Goal: Task Accomplishment & Management: Manage account settings

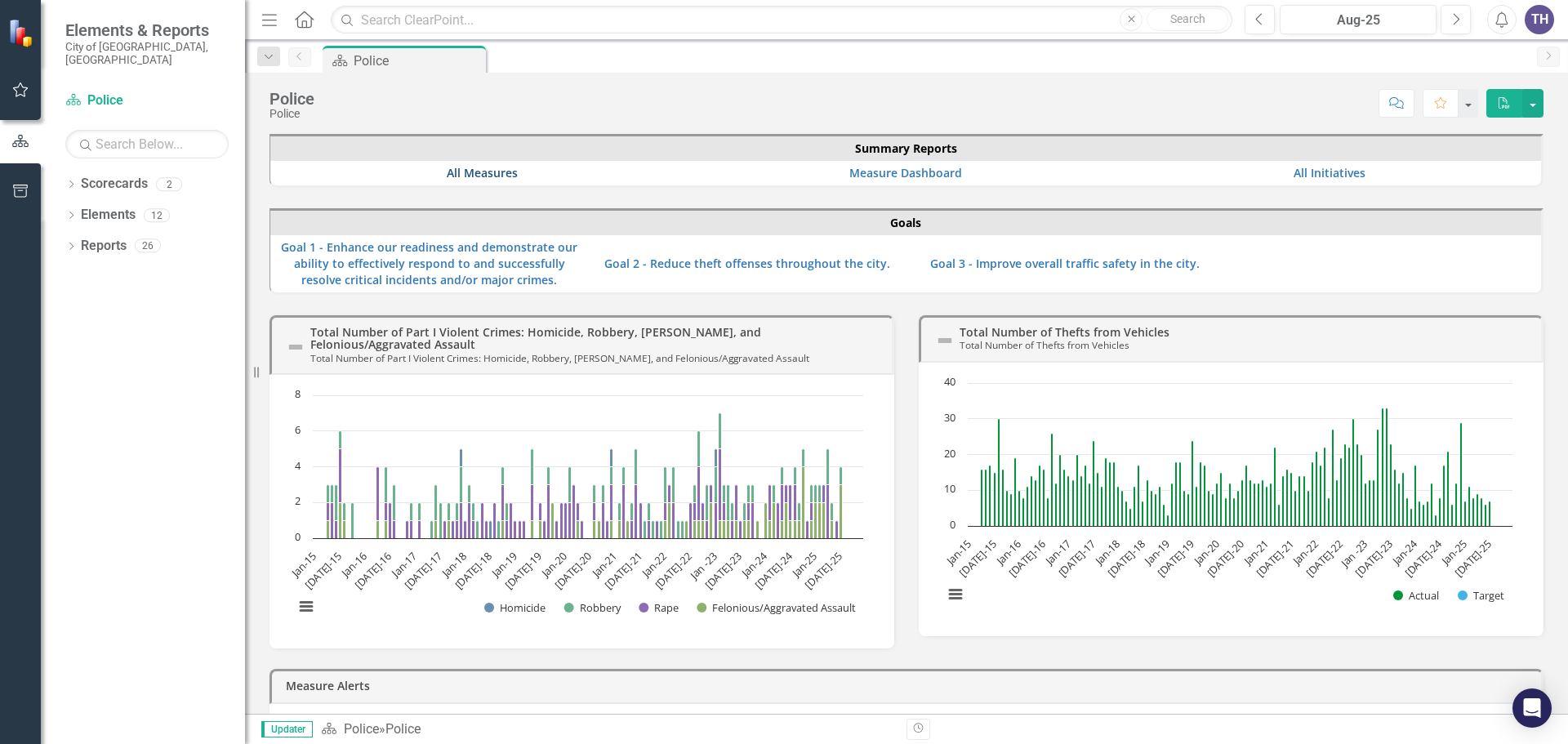
click at [465, 174] on link "All Measures" at bounding box center [482, 173] width 71 height 15
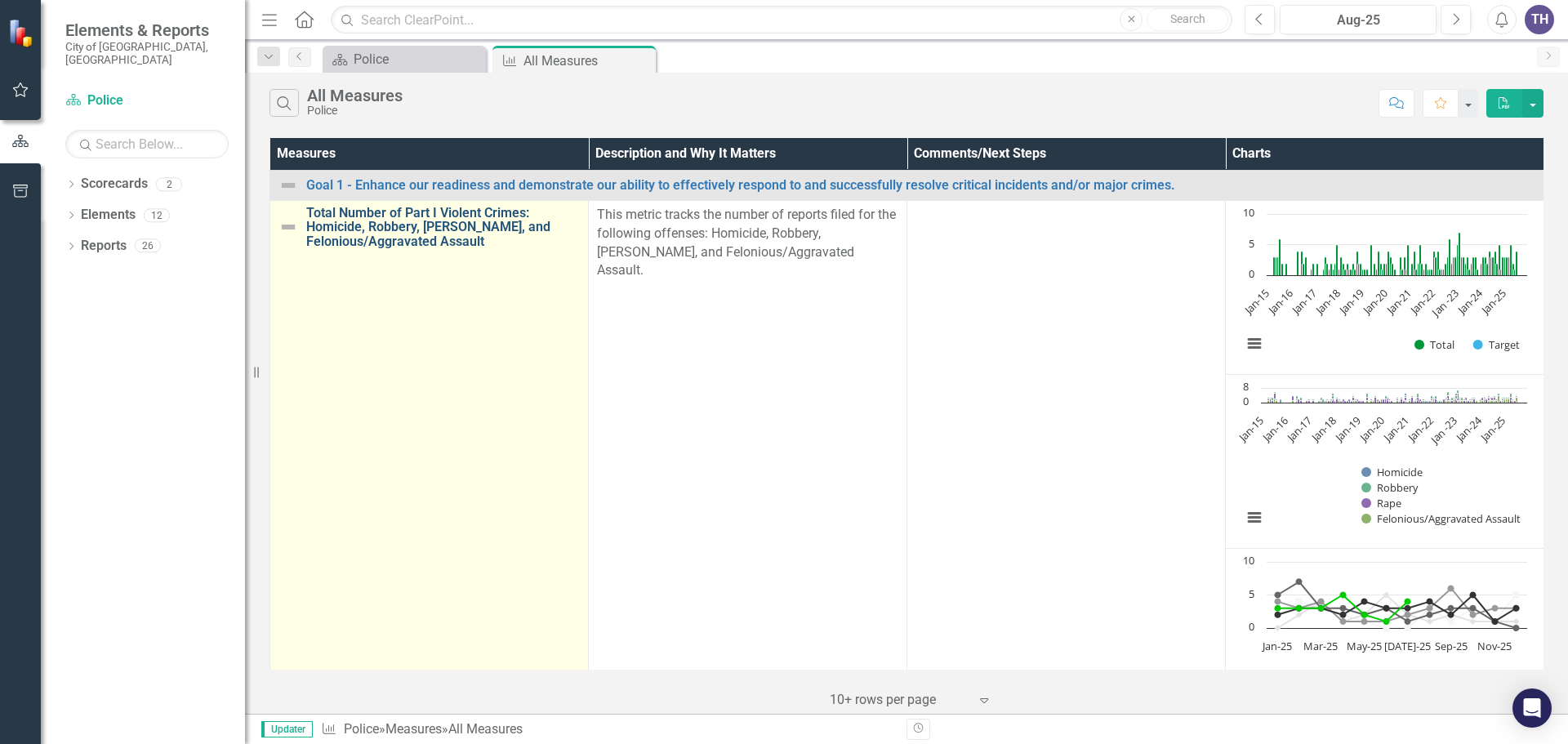
click at [451, 209] on link "Total Number of Part I Violent Crimes: Homicide, Robbery, [PERSON_NAME], and Fe…" at bounding box center [443, 227] width 274 height 43
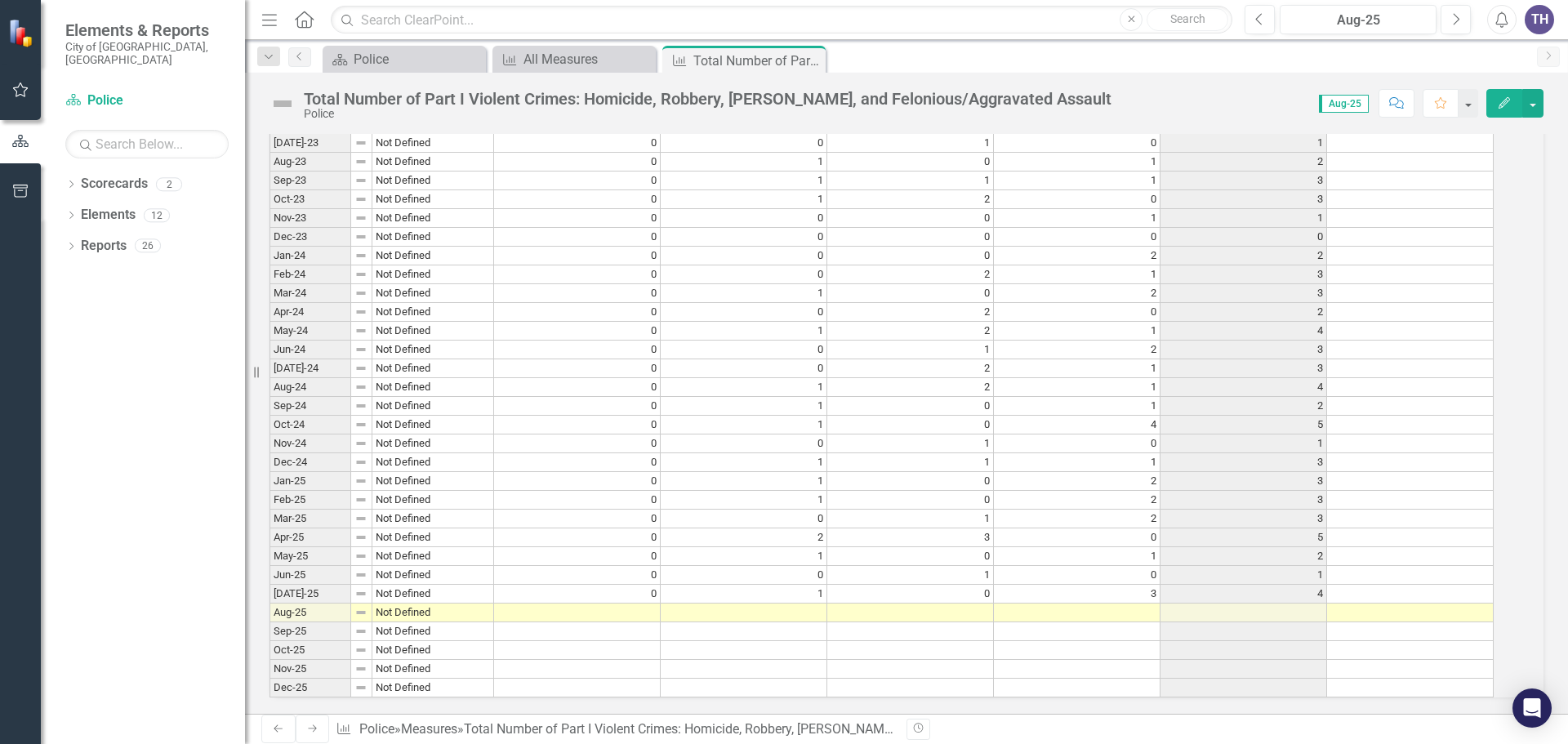
scroll to position [3578, 0]
click at [645, 604] on td at bounding box center [578, 613] width 167 height 19
click at [648, 604] on td at bounding box center [578, 613] width 167 height 19
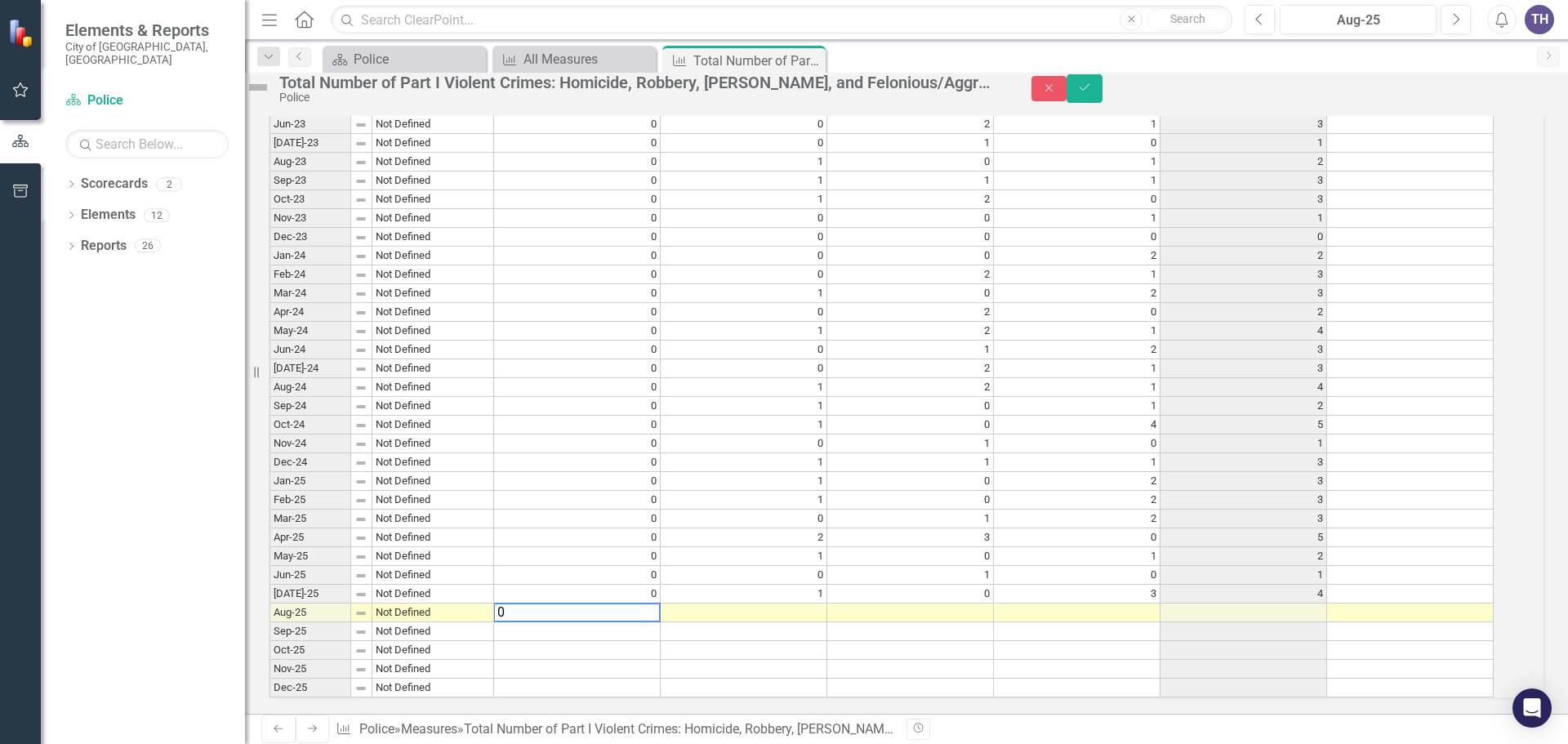
type textarea "0"
click at [754, 604] on td at bounding box center [744, 613] width 167 height 19
click at [759, 604] on td at bounding box center [745, 613] width 167 height 19
click at [759, 603] on textarea "0" at bounding box center [744, 612] width 168 height 19
type textarea "0"
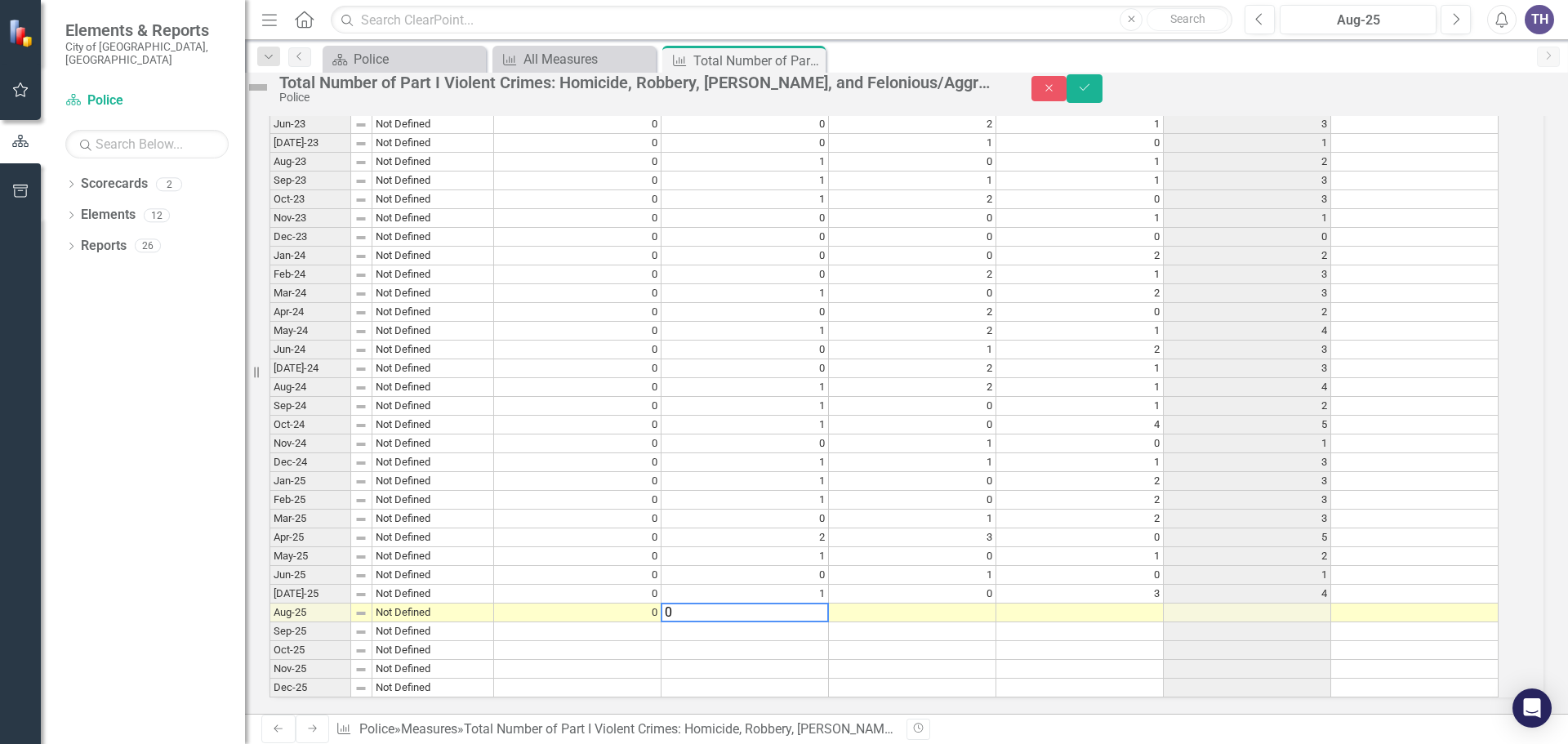
click at [976, 604] on td at bounding box center [912, 613] width 167 height 19
type textarea "1"
click at [1130, 604] on td at bounding box center [1080, 613] width 167 height 19
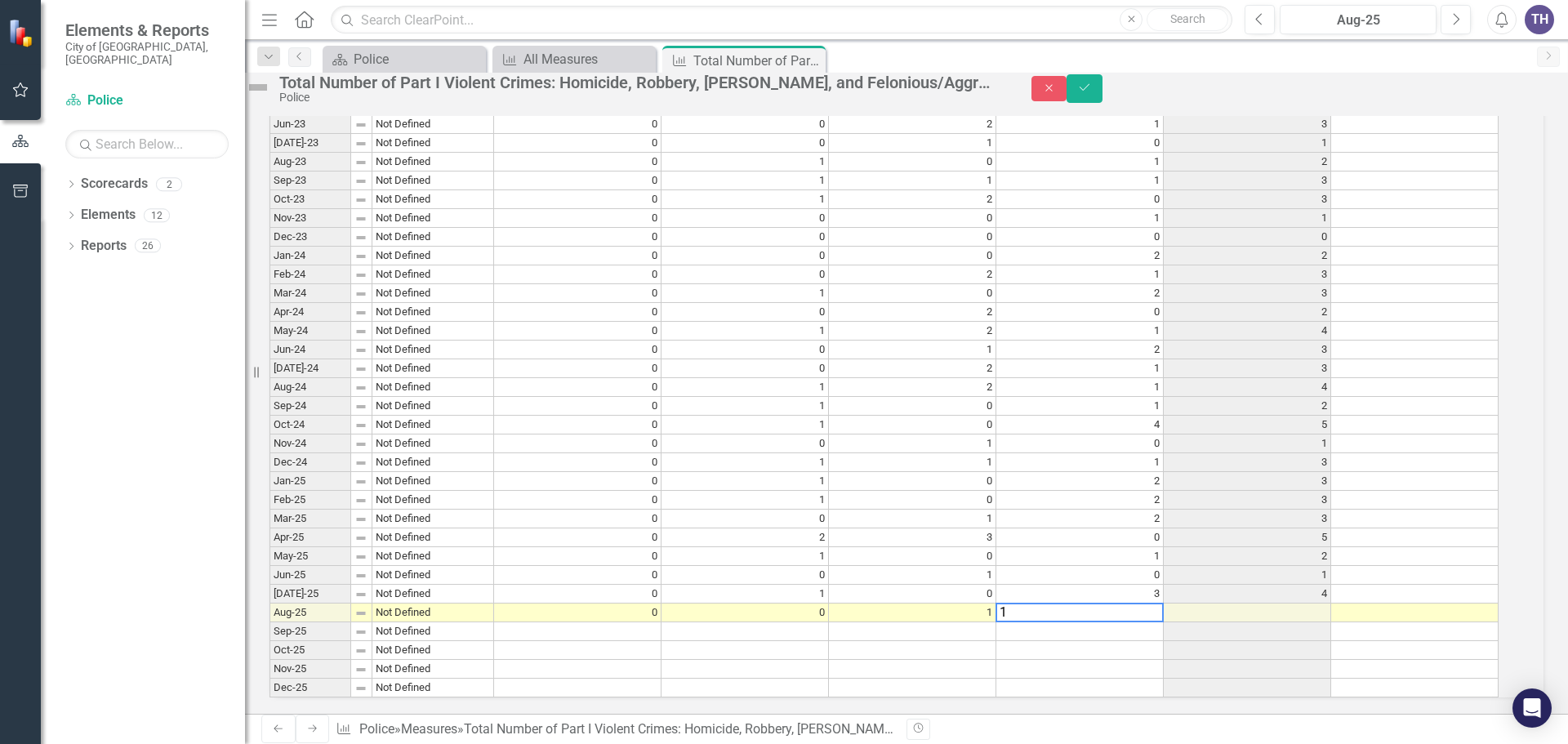
click at [1122, 622] on td at bounding box center [1080, 632] width 167 height 19
click at [1160, 604] on td "1" at bounding box center [1080, 613] width 167 height 19
click at [1162, 603] on textarea "1" at bounding box center [1079, 612] width 168 height 19
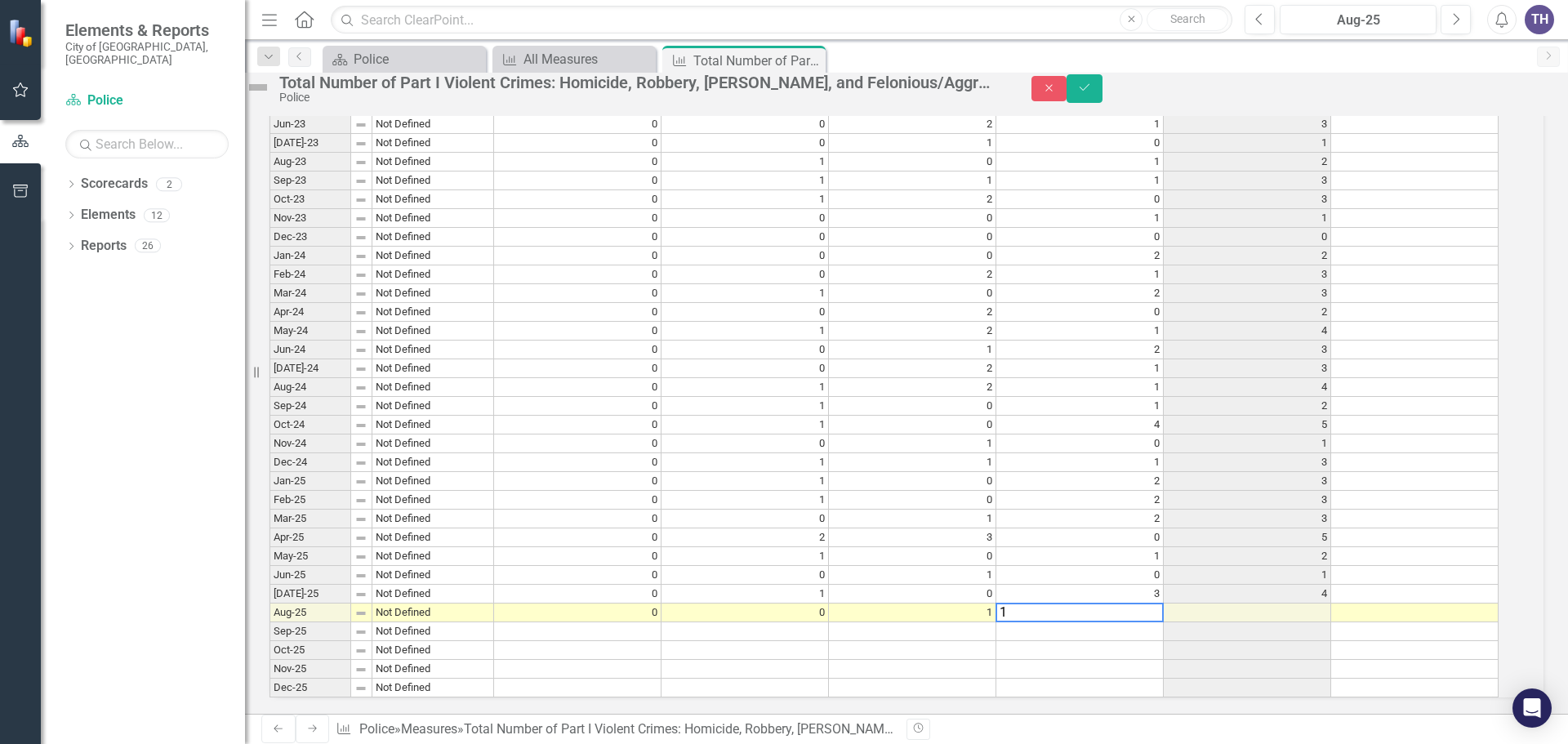
click at [1162, 603] on textarea "1" at bounding box center [1079, 612] width 168 height 19
type textarea "2"
click at [1118, 622] on td at bounding box center [1080, 632] width 167 height 19
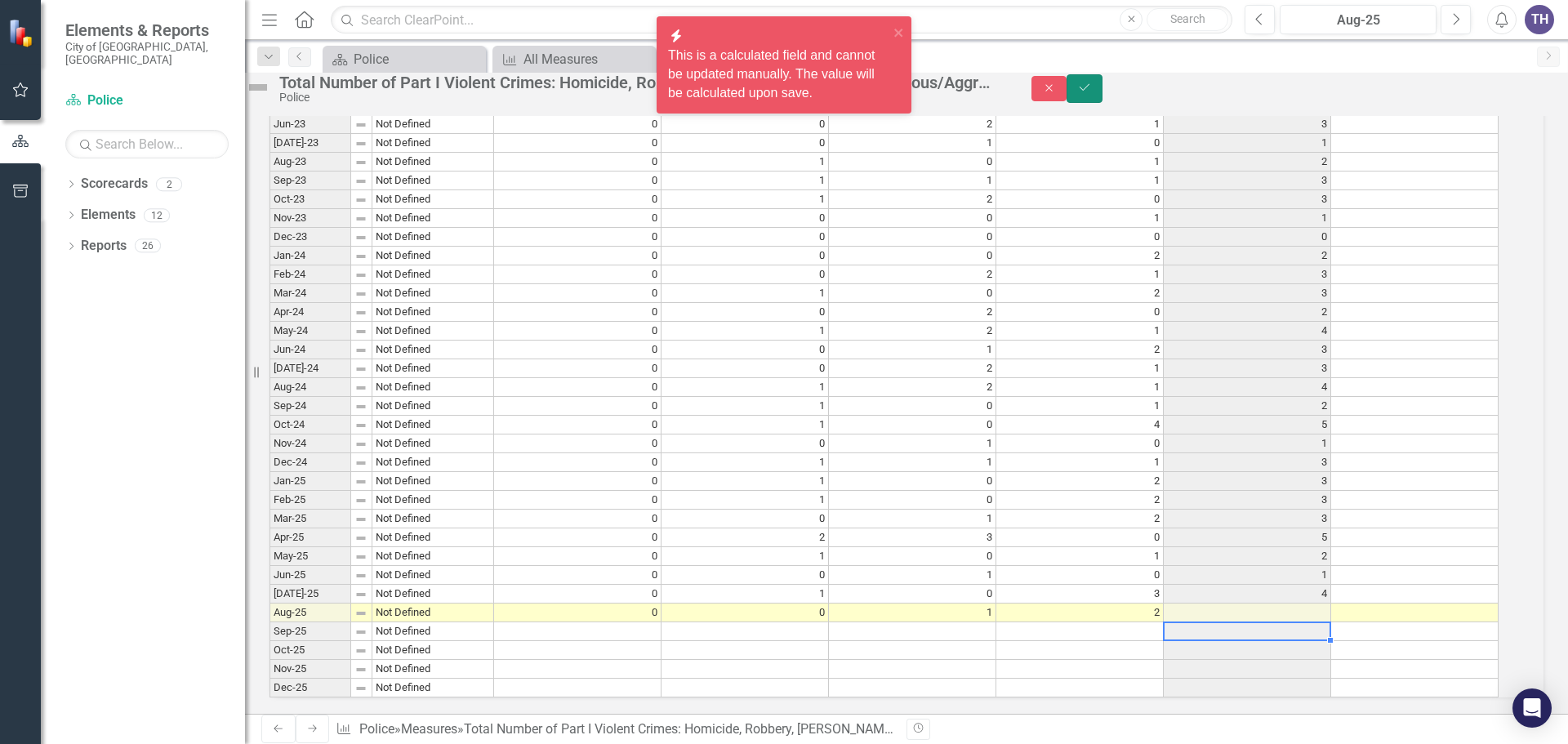
click at [1092, 92] on icon "Save" at bounding box center [1084, 87] width 14 height 12
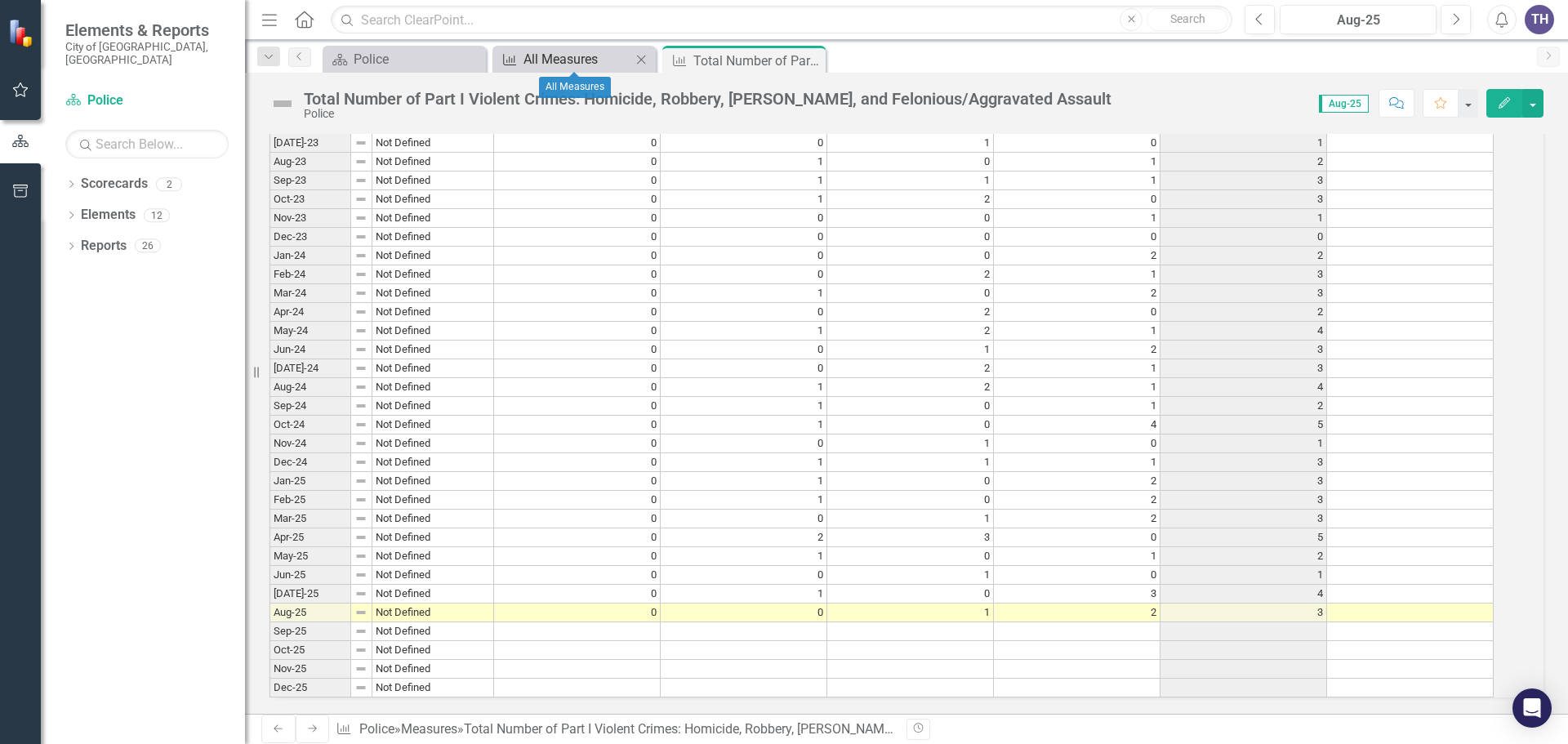
click at [569, 55] on div "All Measures" at bounding box center [577, 59] width 108 height 20
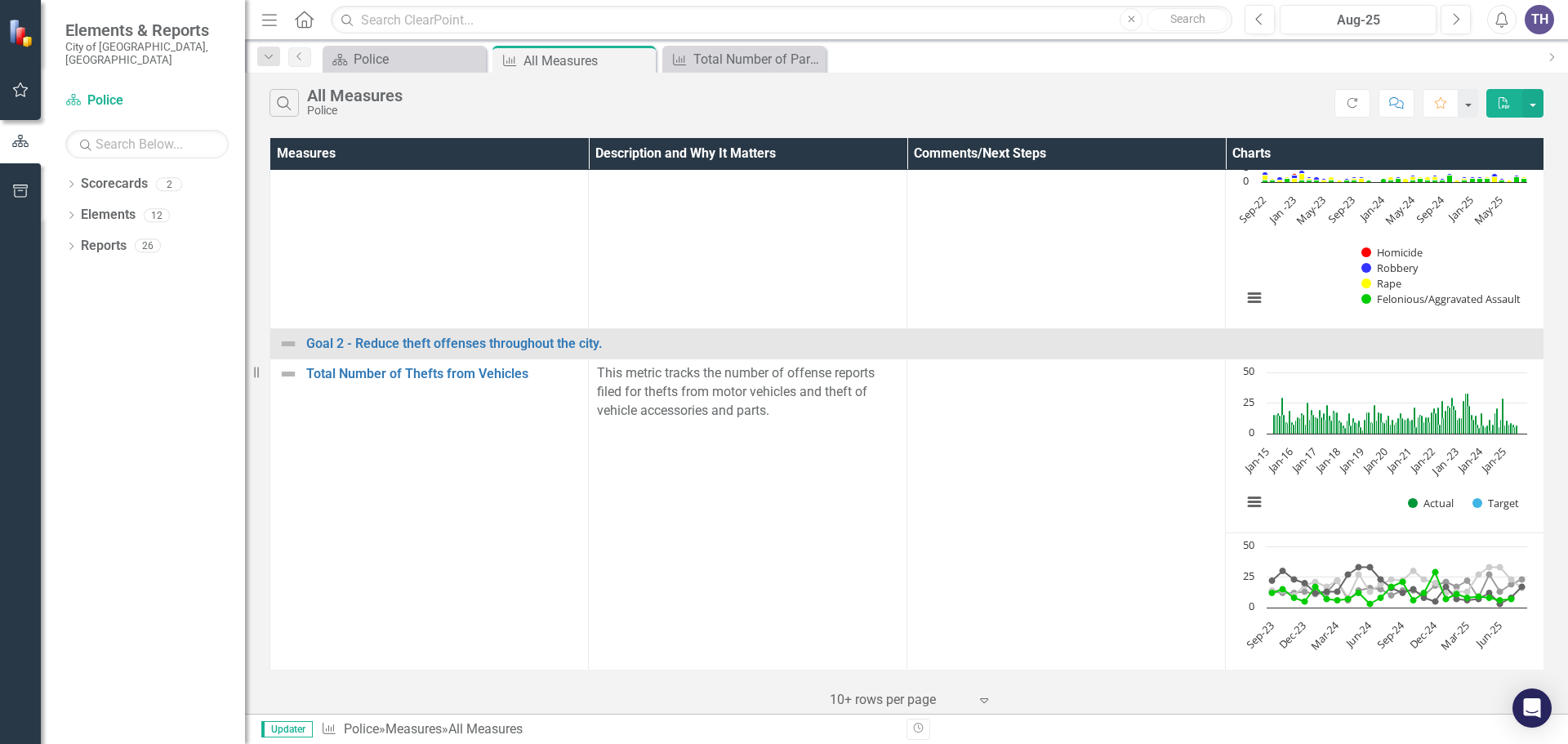
scroll to position [623, 0]
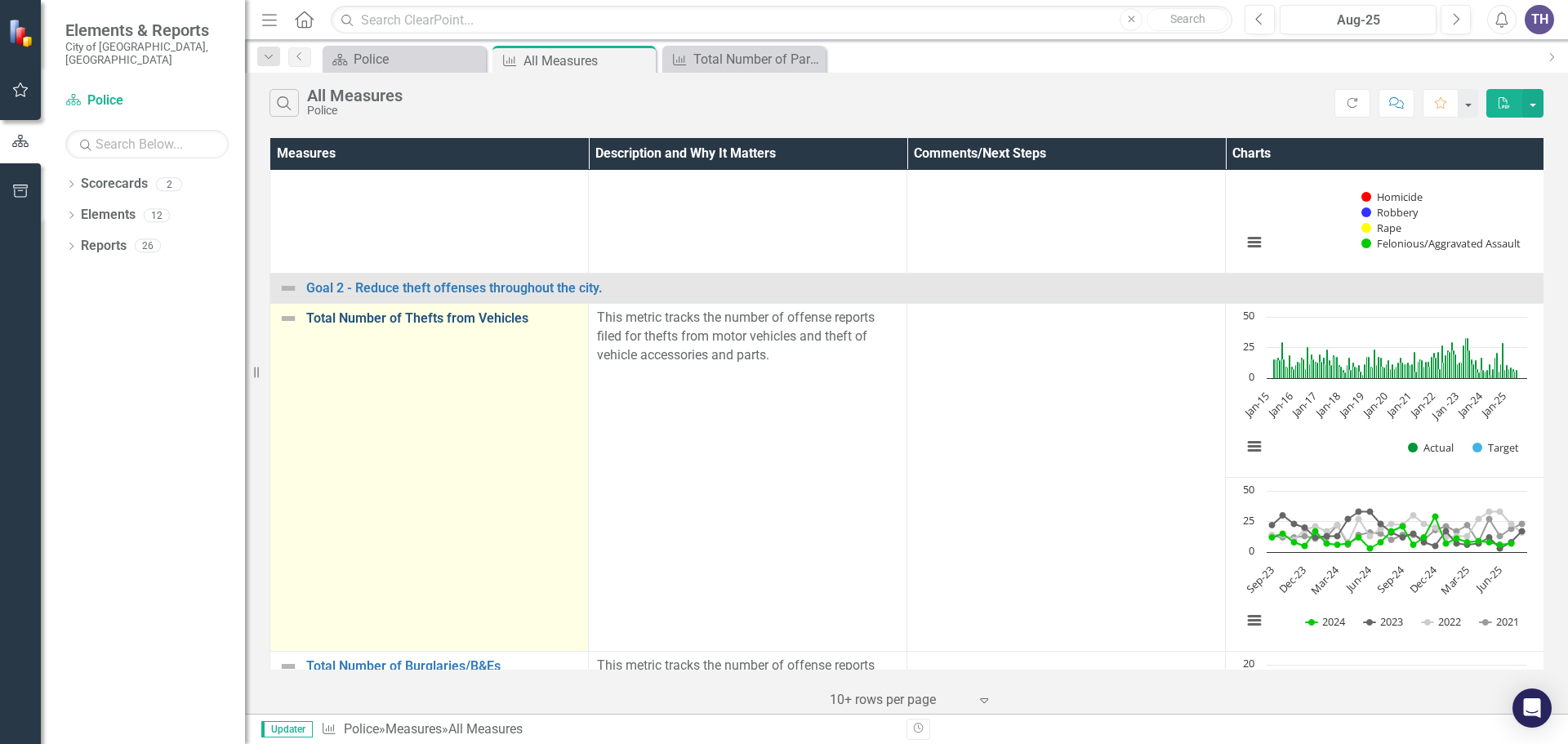
click at [408, 318] on link "Total Number of Thefts from Vehicles" at bounding box center [443, 318] width 274 height 14
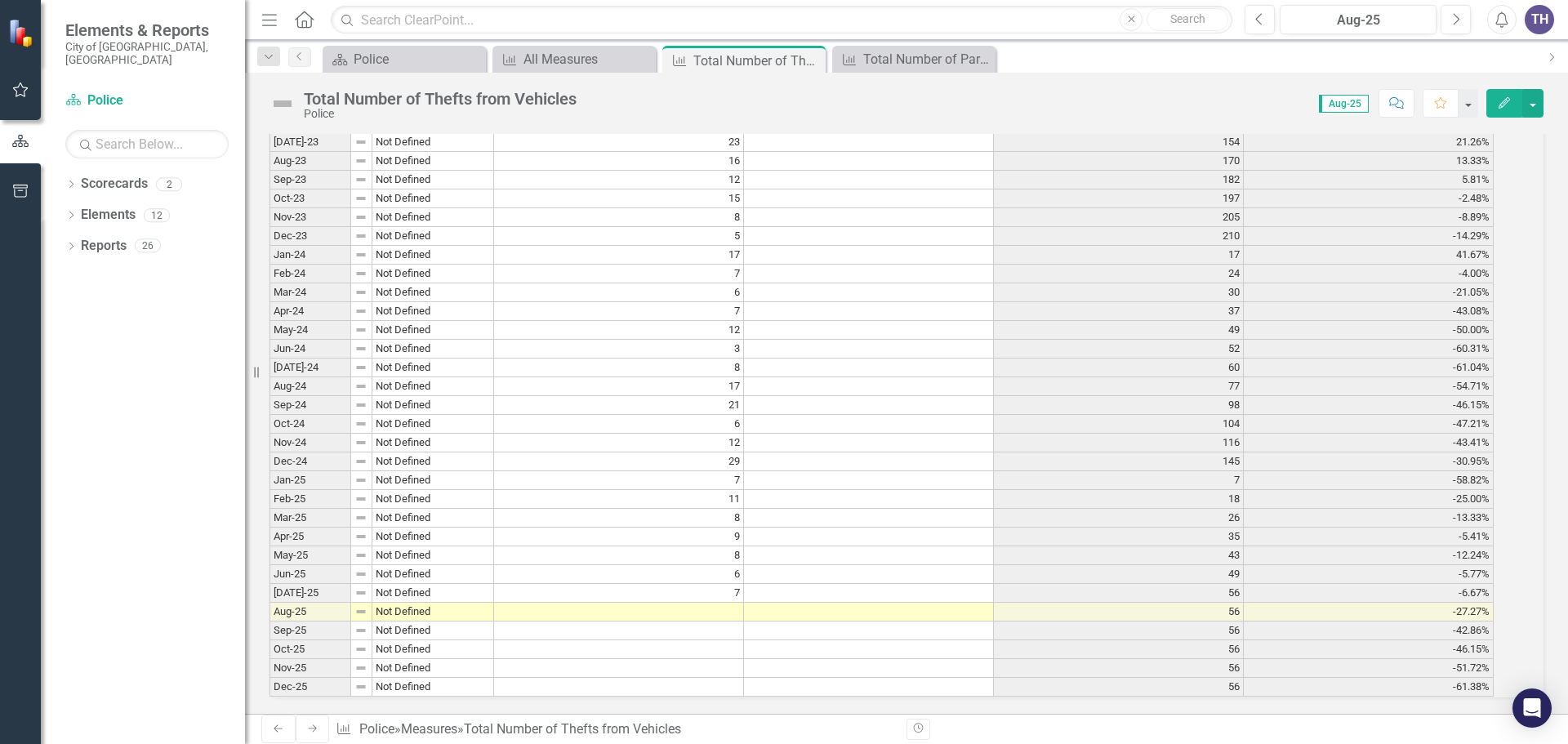
scroll to position [3348, 0]
click at [733, 603] on td at bounding box center [619, 612] width 250 height 19
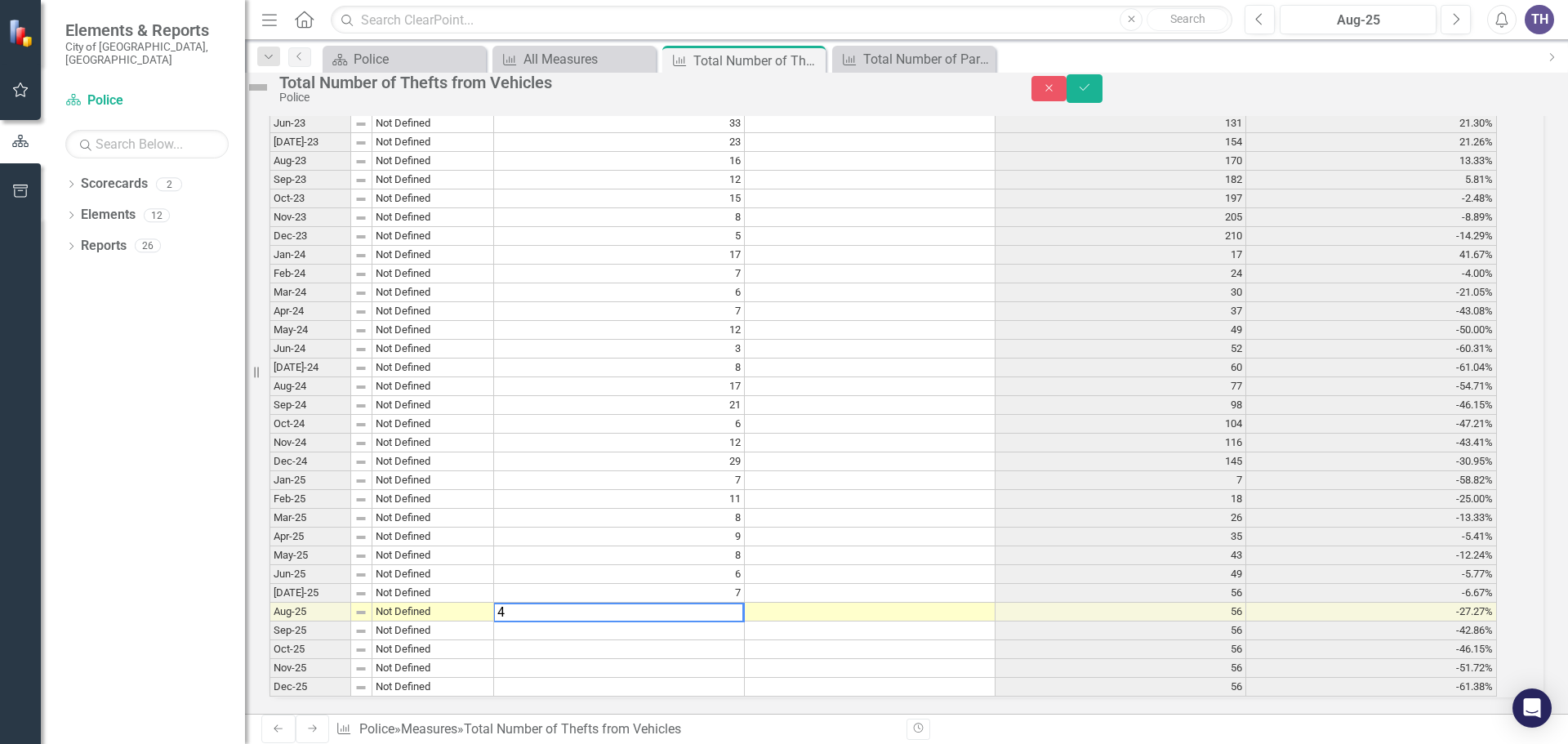
type textarea "4"
click at [723, 621] on td at bounding box center [619, 631] width 251 height 19
click at [1092, 93] on icon "Save" at bounding box center [1084, 87] width 14 height 12
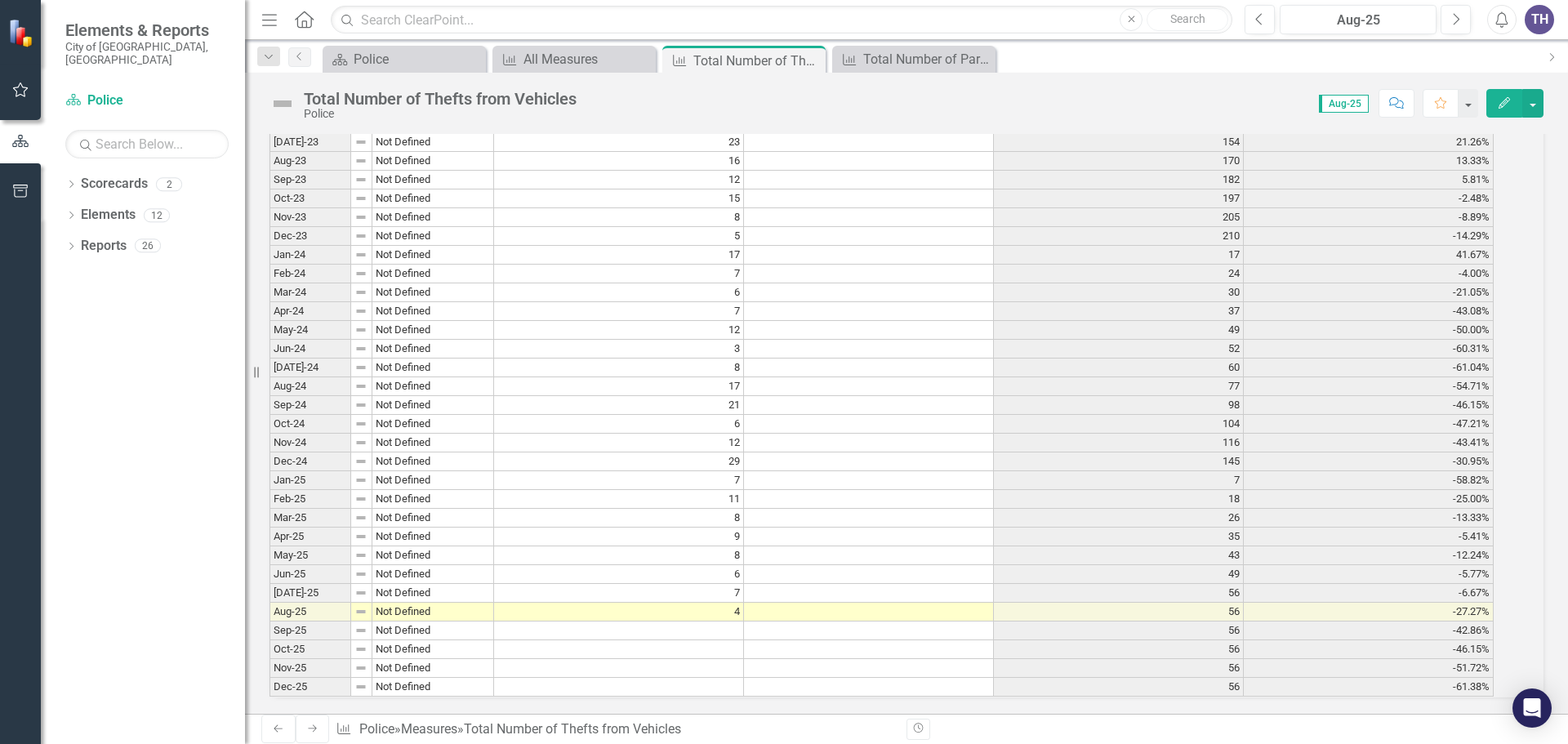
click at [970, 659] on td at bounding box center [869, 668] width 250 height 19
click at [730, 603] on td "4" at bounding box center [619, 612] width 250 height 19
click at [800, 603] on td at bounding box center [869, 612] width 250 height 19
click at [730, 603] on td "4" at bounding box center [619, 612] width 250 height 19
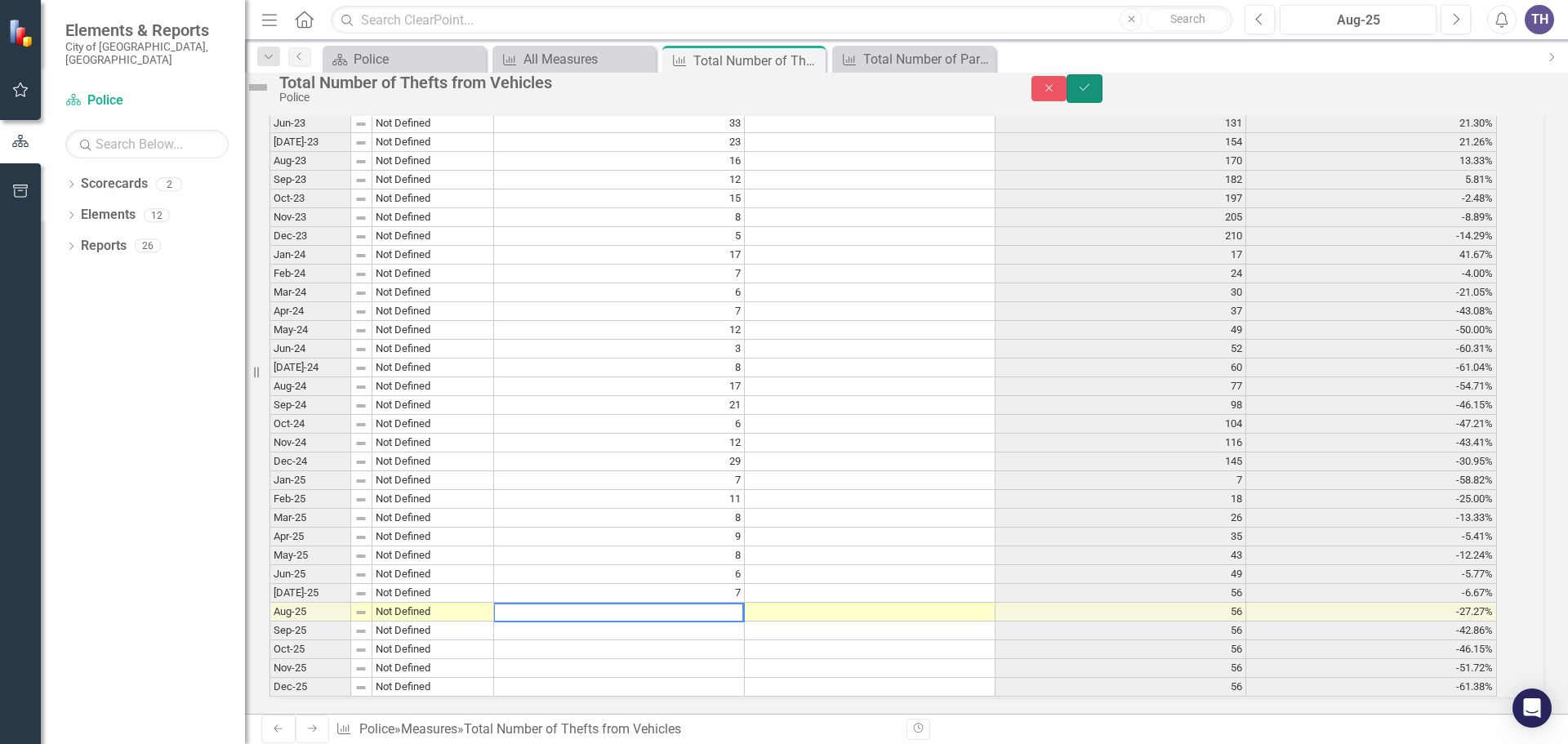
click at [1092, 93] on icon "Save" at bounding box center [1084, 87] width 14 height 12
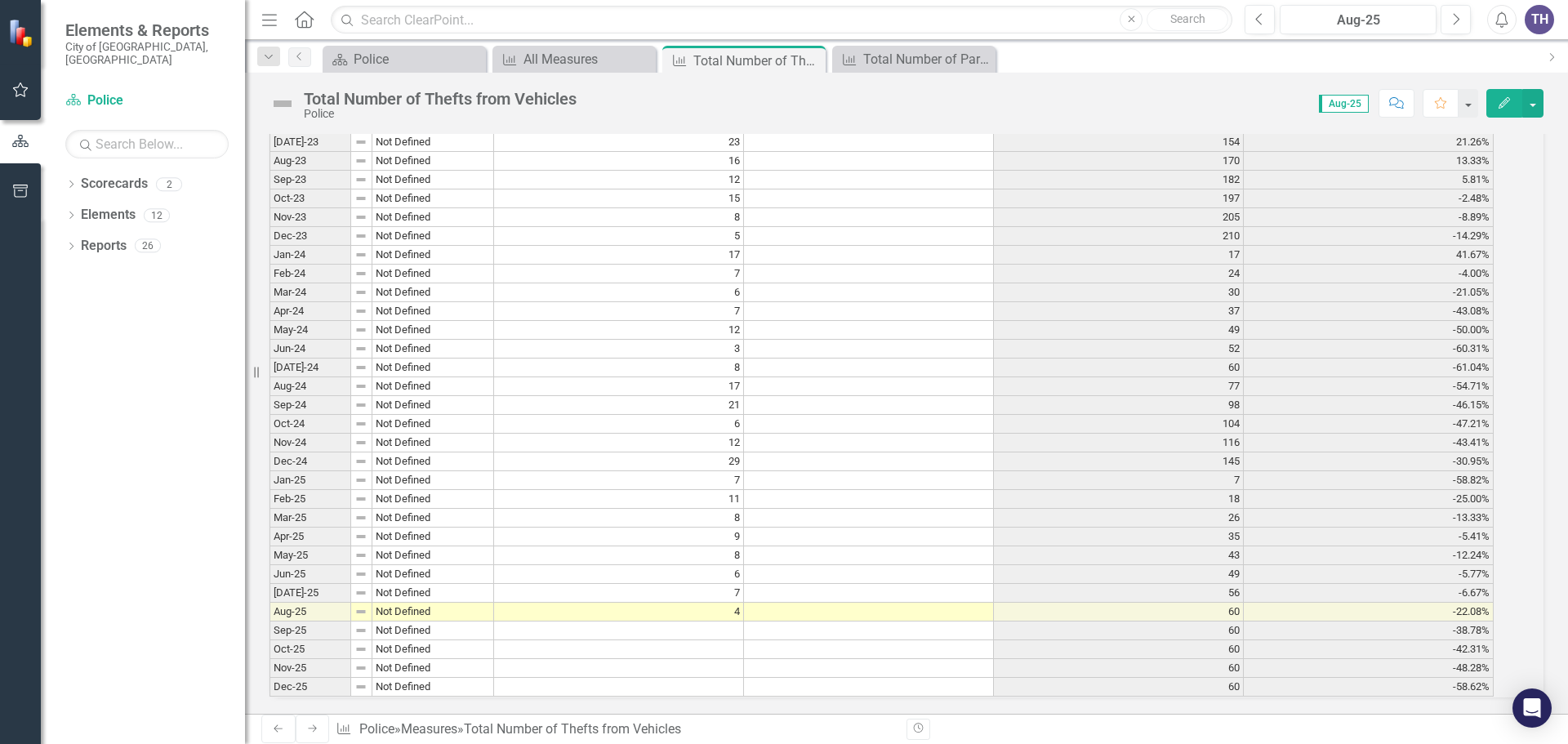
scroll to position [3149, 0]
click at [561, 61] on div "All Measures" at bounding box center [577, 59] width 108 height 20
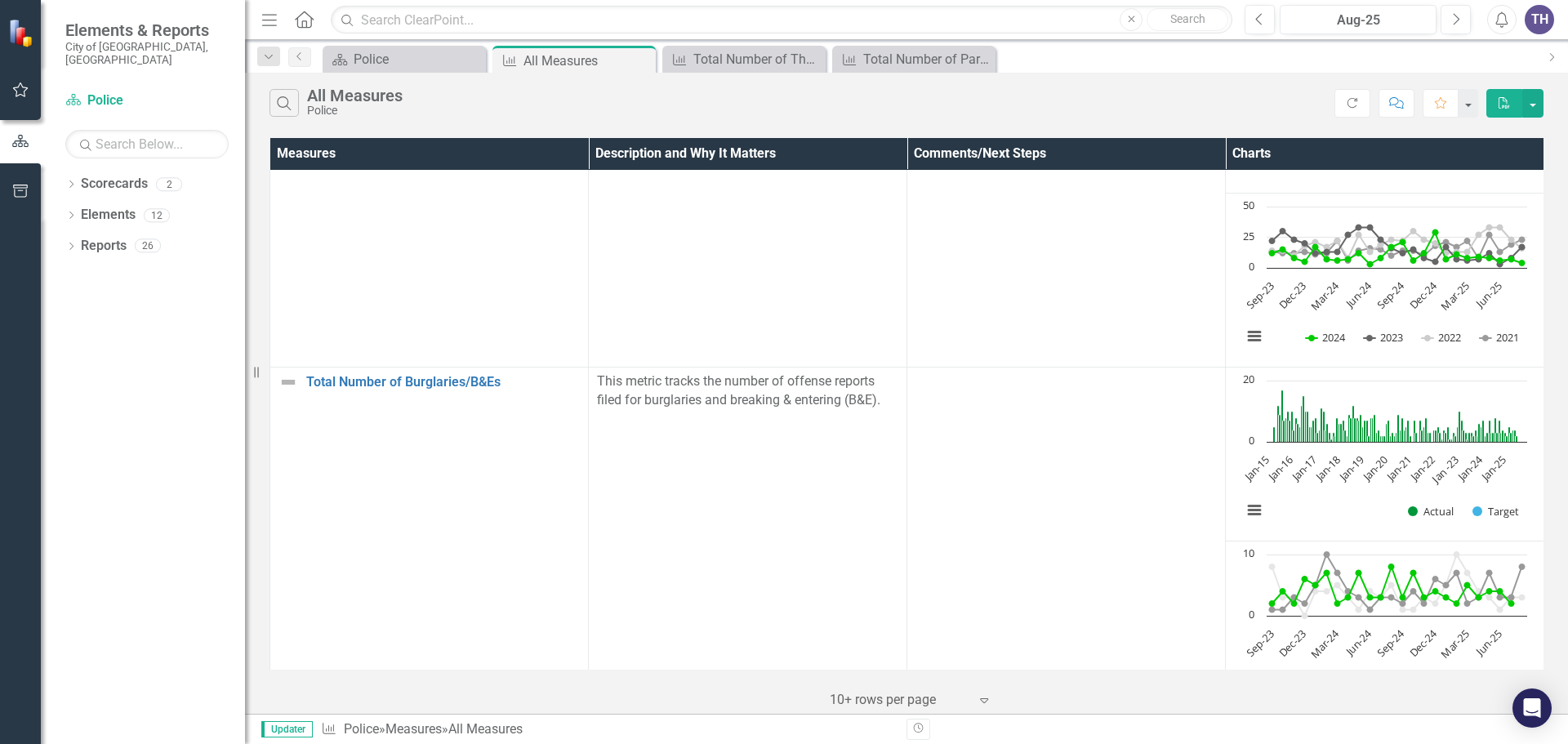
scroll to position [916, 0]
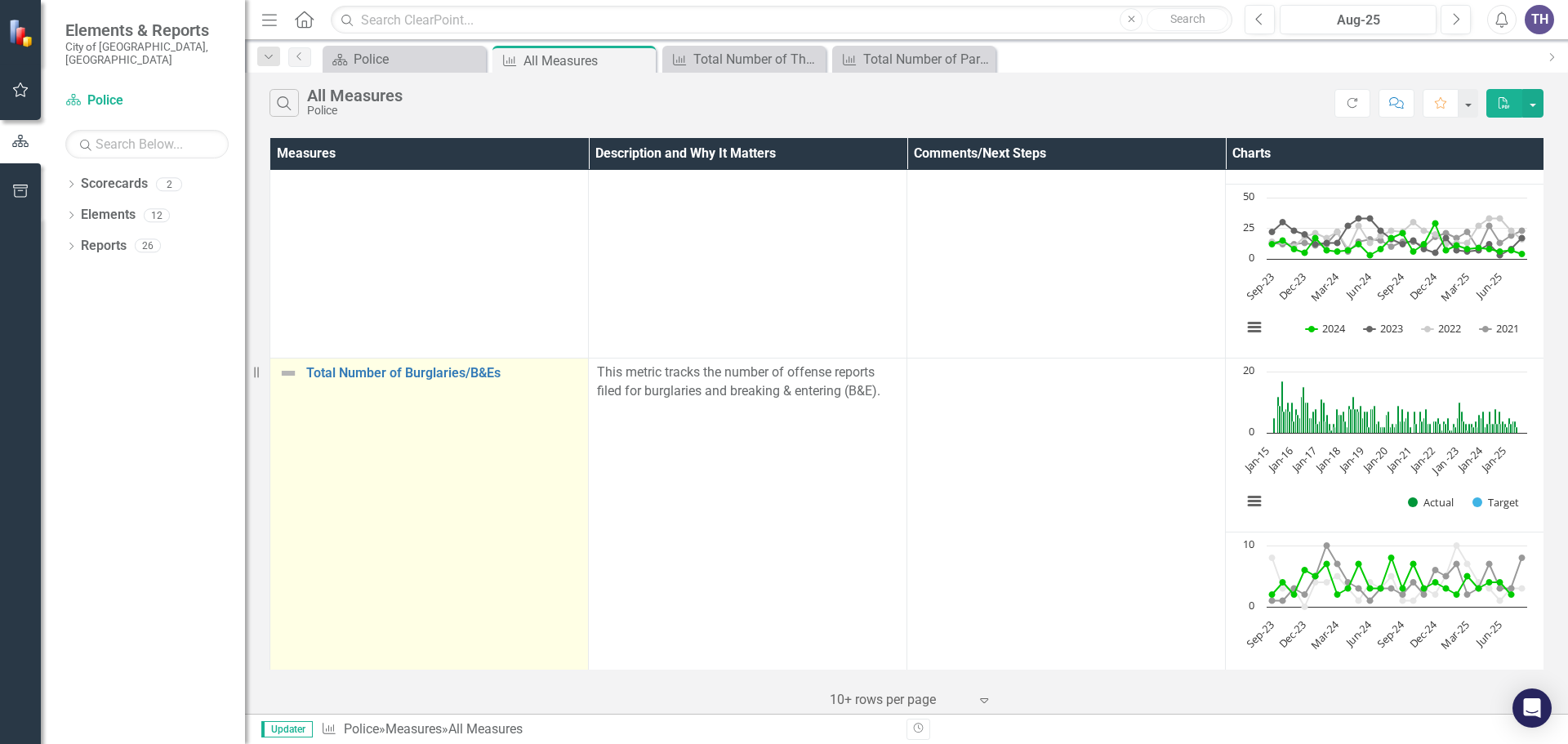
click at [412, 364] on div "Total Number of Burglaries/B&Es" at bounding box center [429, 373] width 302 height 19
click at [387, 373] on link "Total Number of Burglaries/B&Es" at bounding box center [443, 372] width 274 height 14
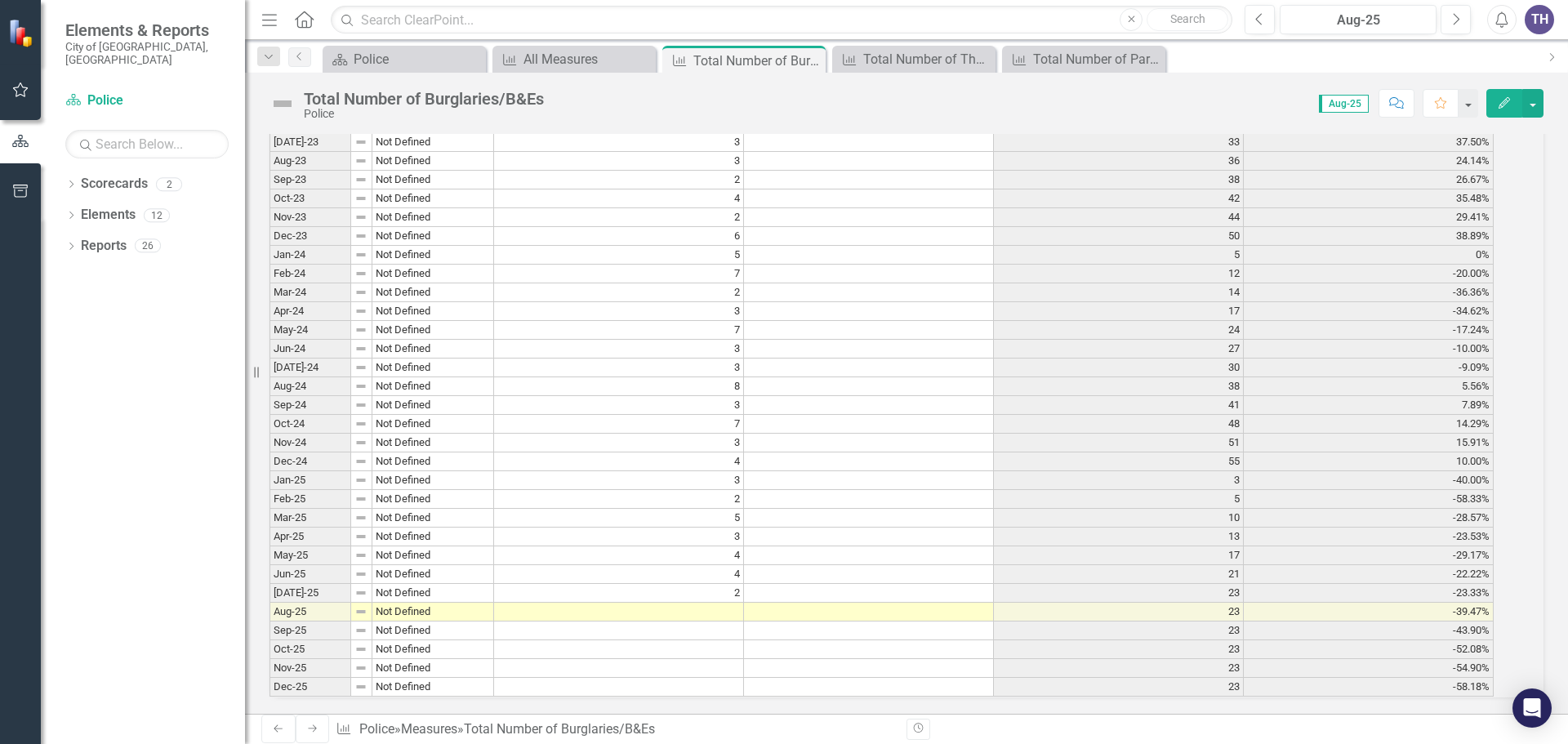
scroll to position [3345, 0]
click at [736, 603] on td at bounding box center [619, 612] width 250 height 19
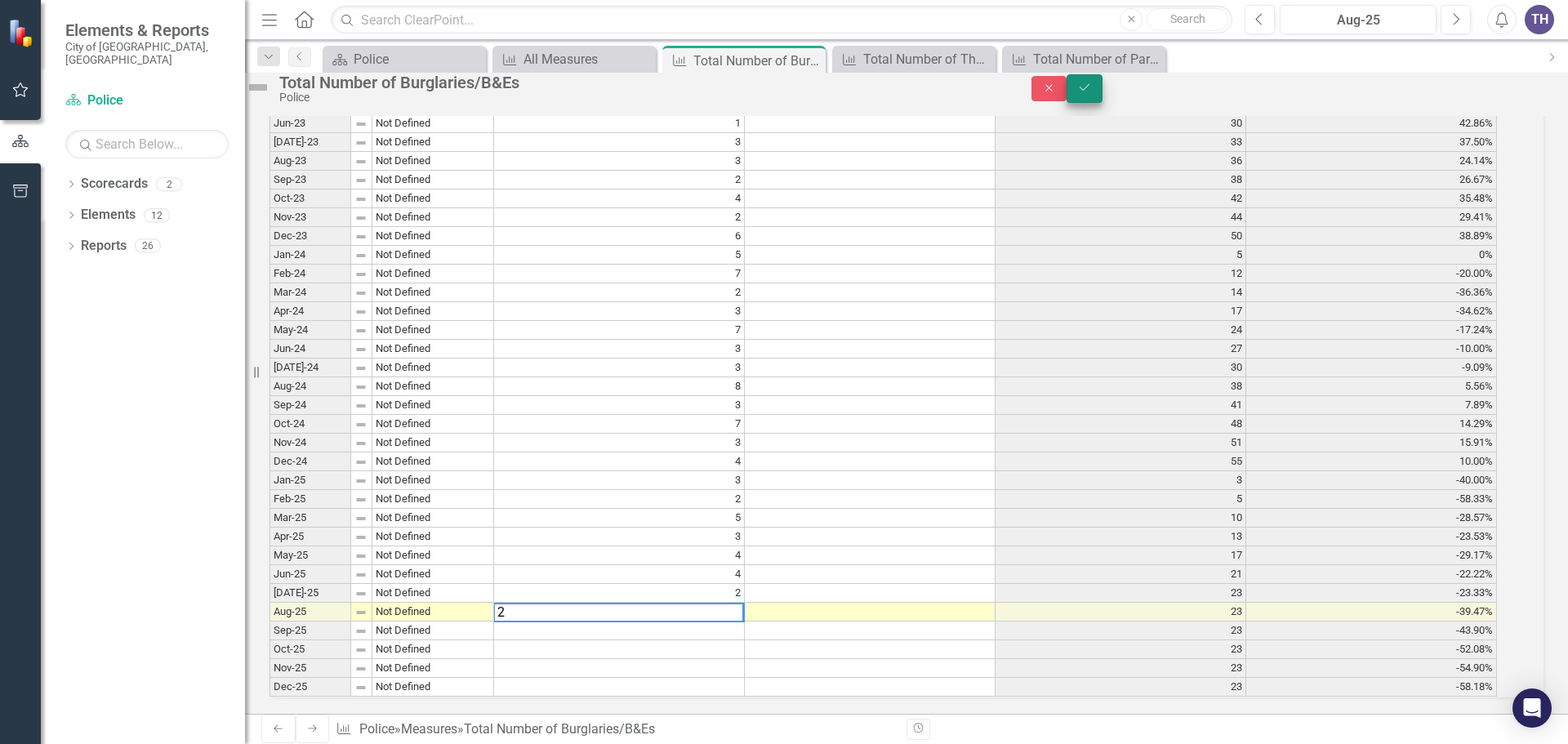
type textarea "2"
click at [1102, 89] on button "Save" at bounding box center [1084, 88] width 36 height 29
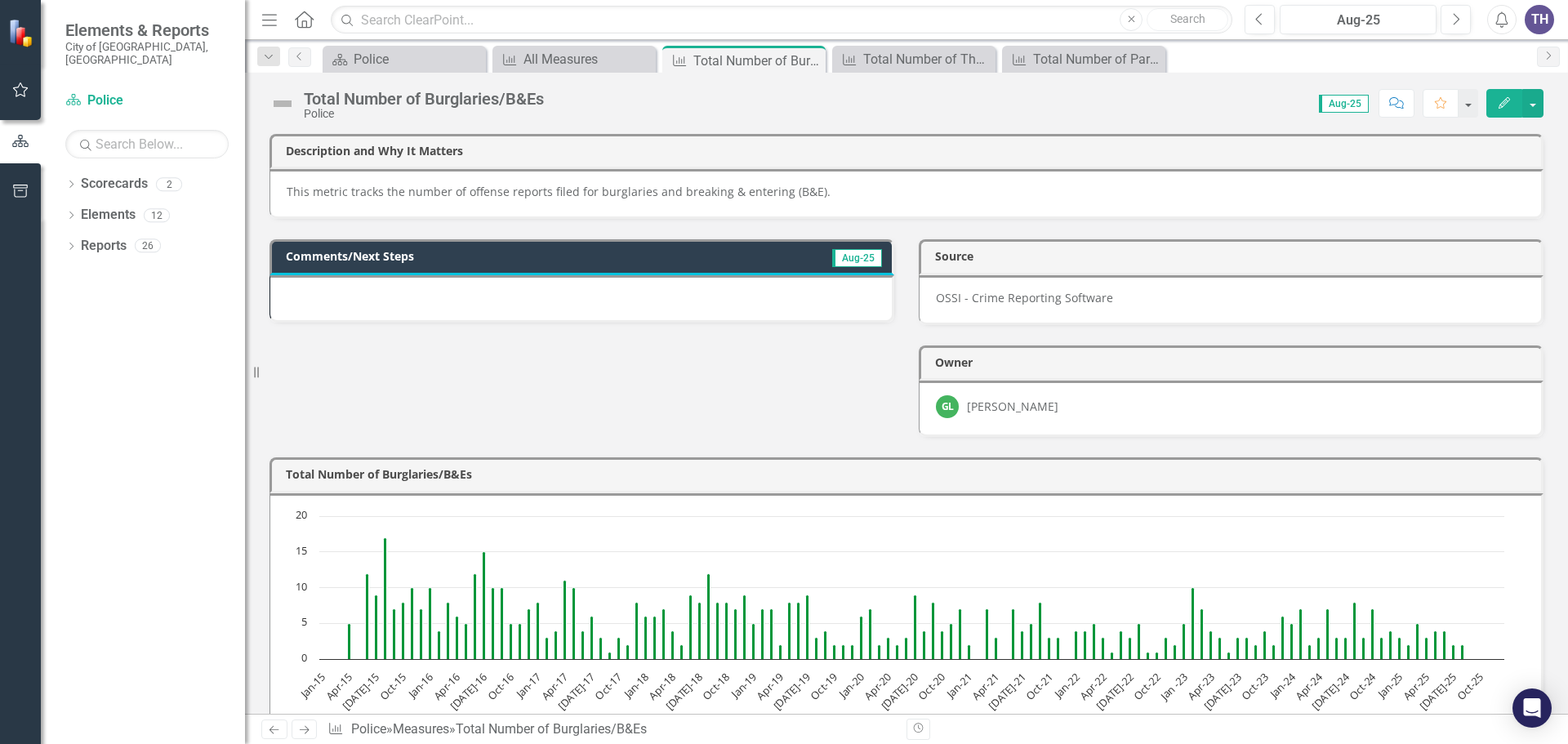
scroll to position [3345, 0]
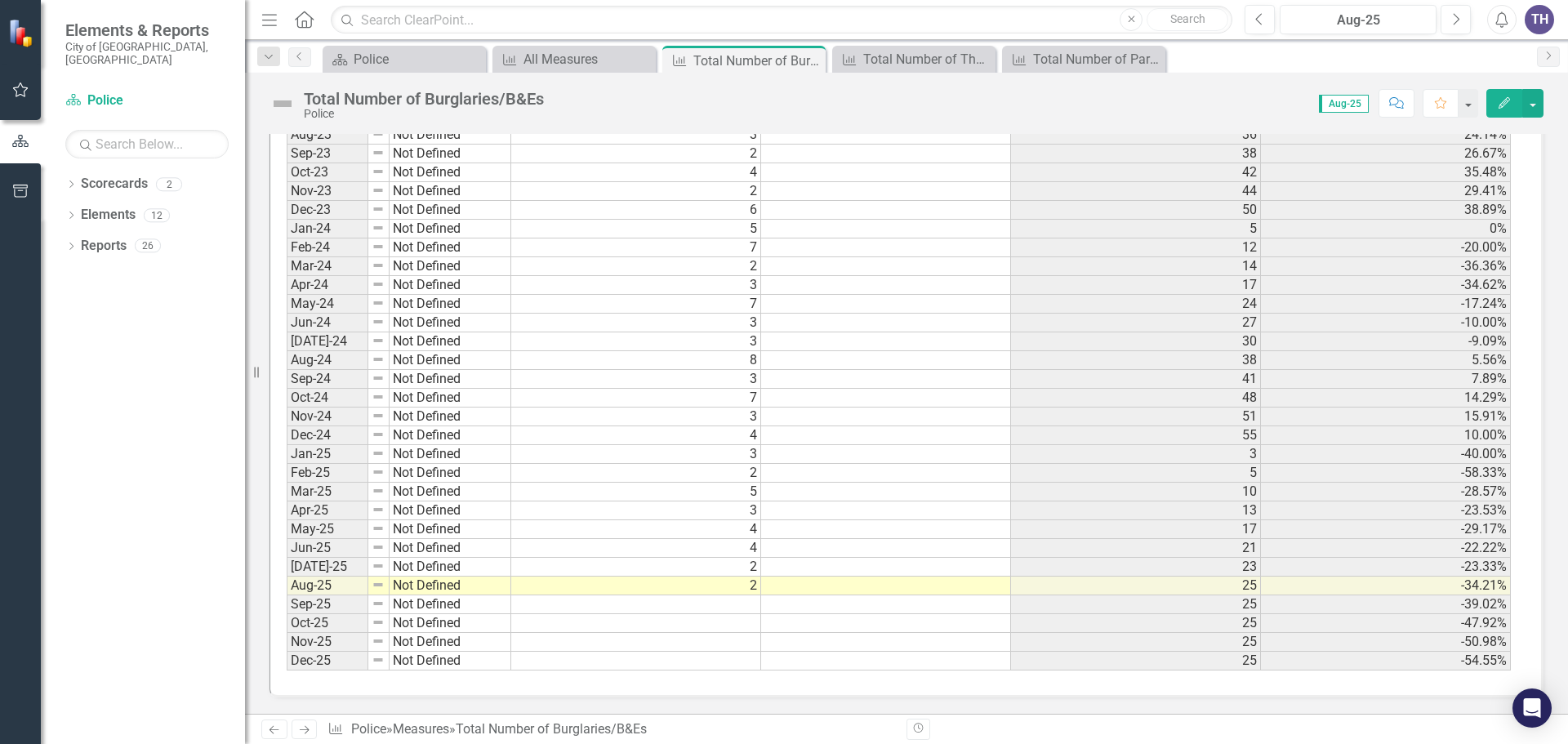
click at [949, 617] on td at bounding box center [886, 624] width 250 height 19
click at [604, 60] on div "All Measures" at bounding box center [577, 59] width 108 height 20
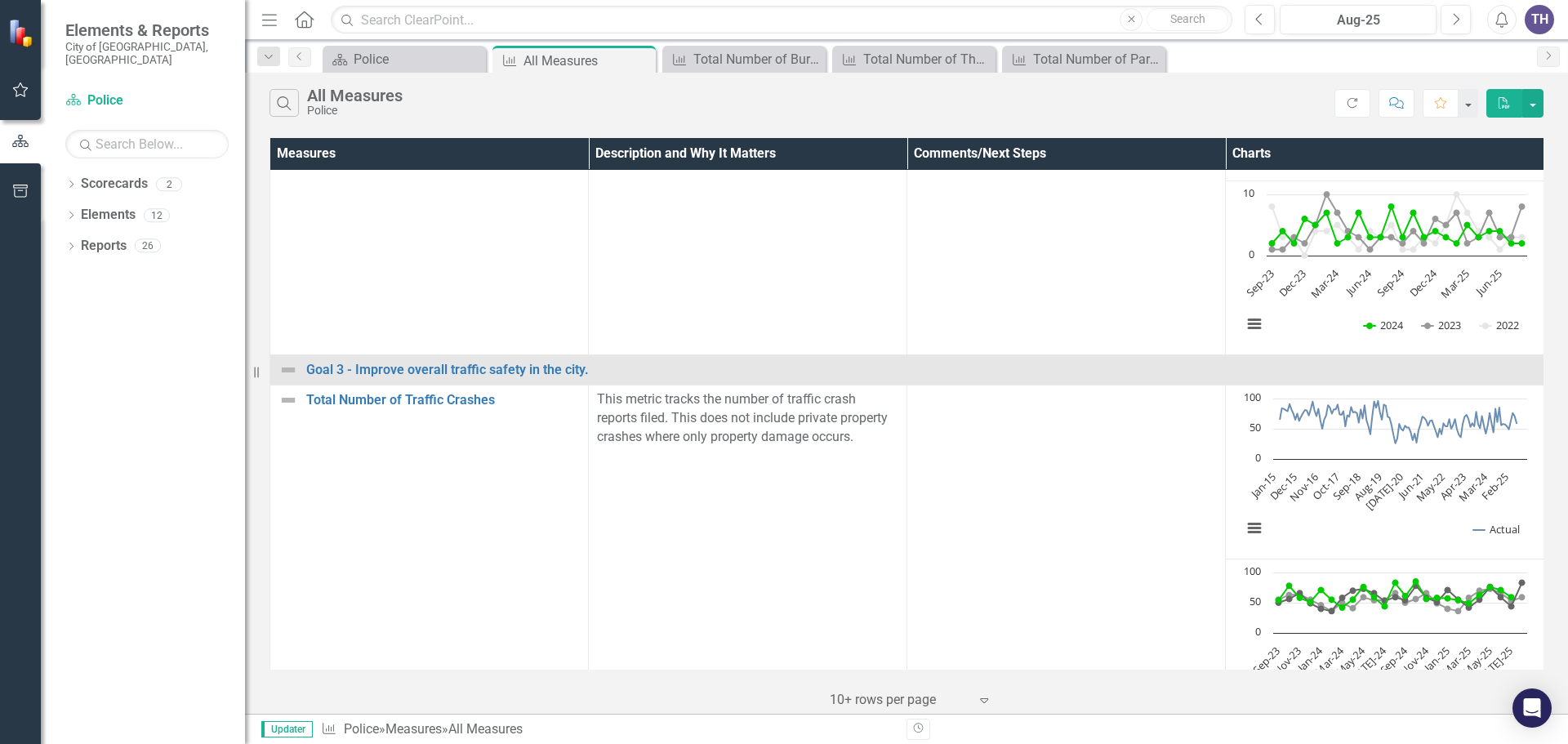
scroll to position [1343, 0]
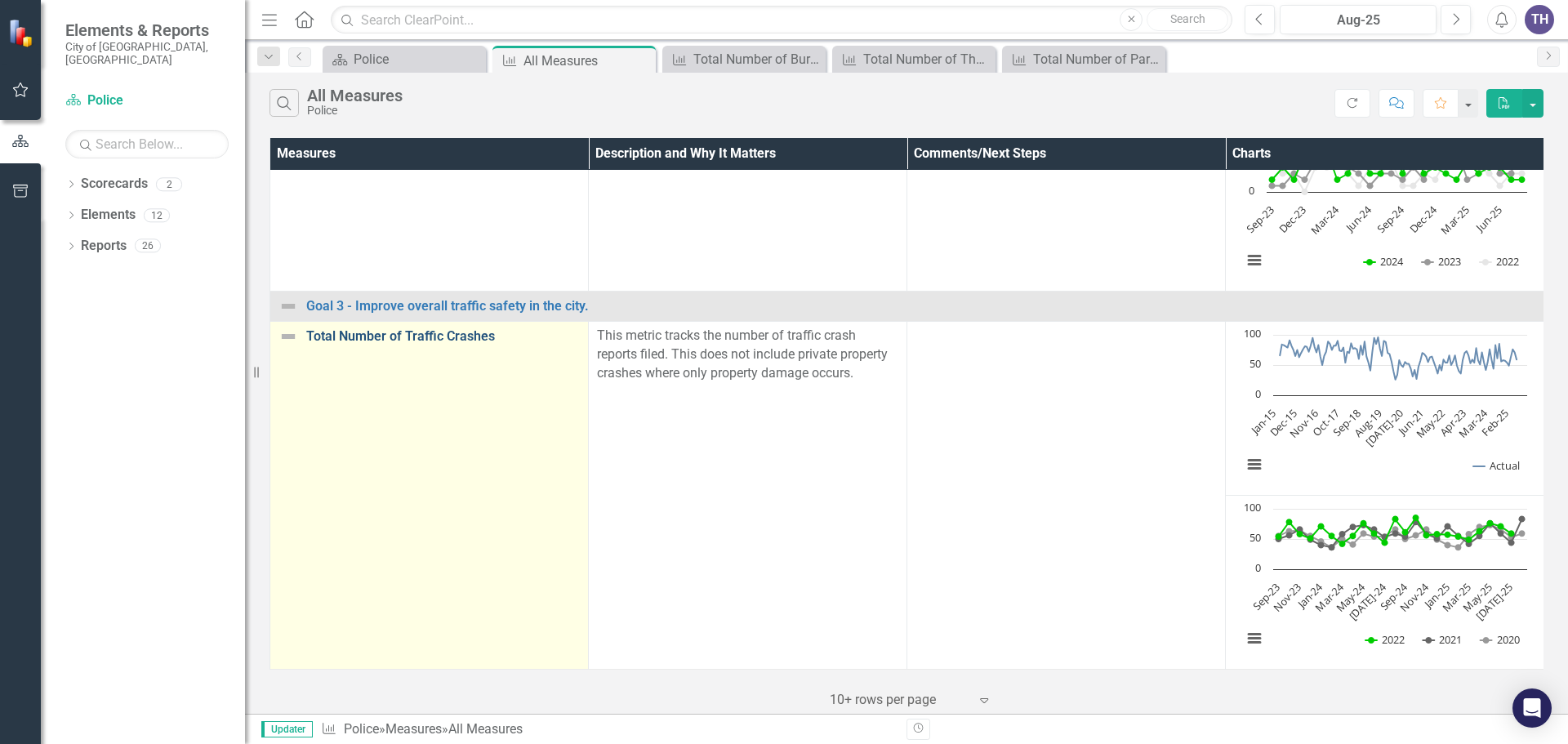
click at [456, 329] on link "Total Number of Traffic Crashes" at bounding box center [443, 336] width 274 height 14
